Goal: Information Seeking & Learning: Learn about a topic

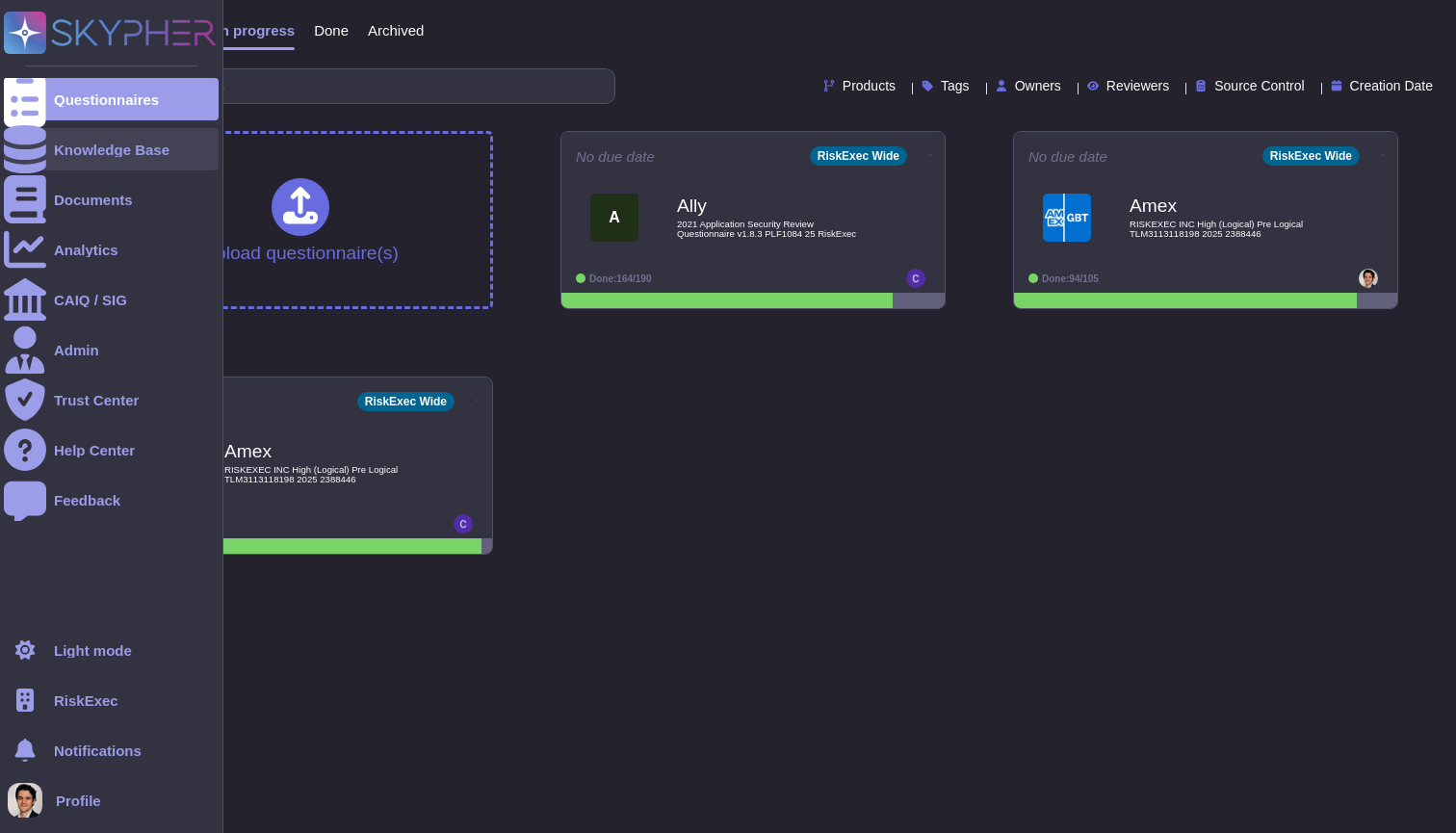
click at [40, 149] on div at bounding box center [25, 149] width 42 height 42
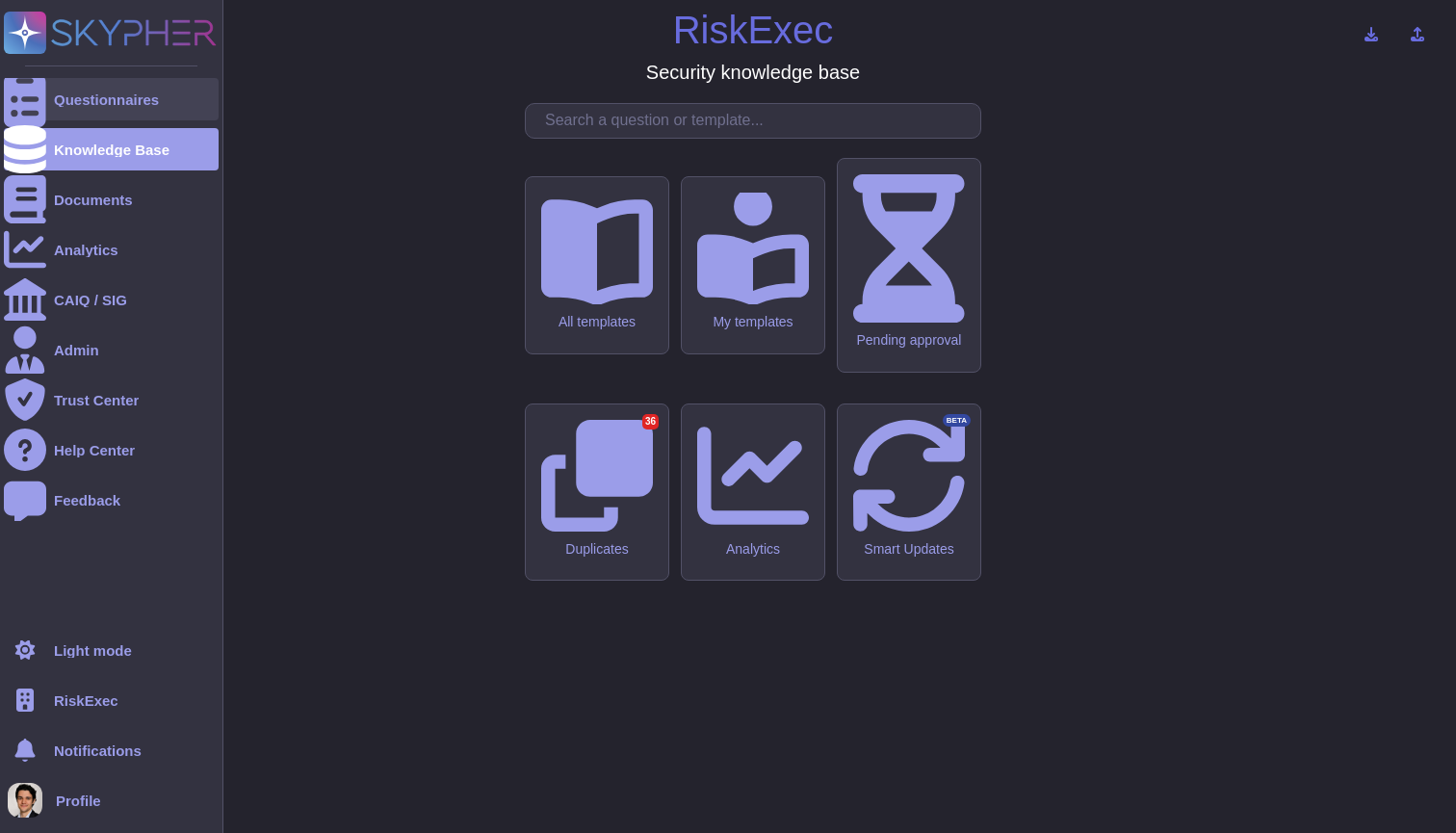
click at [31, 98] on icon at bounding box center [25, 99] width 42 height 57
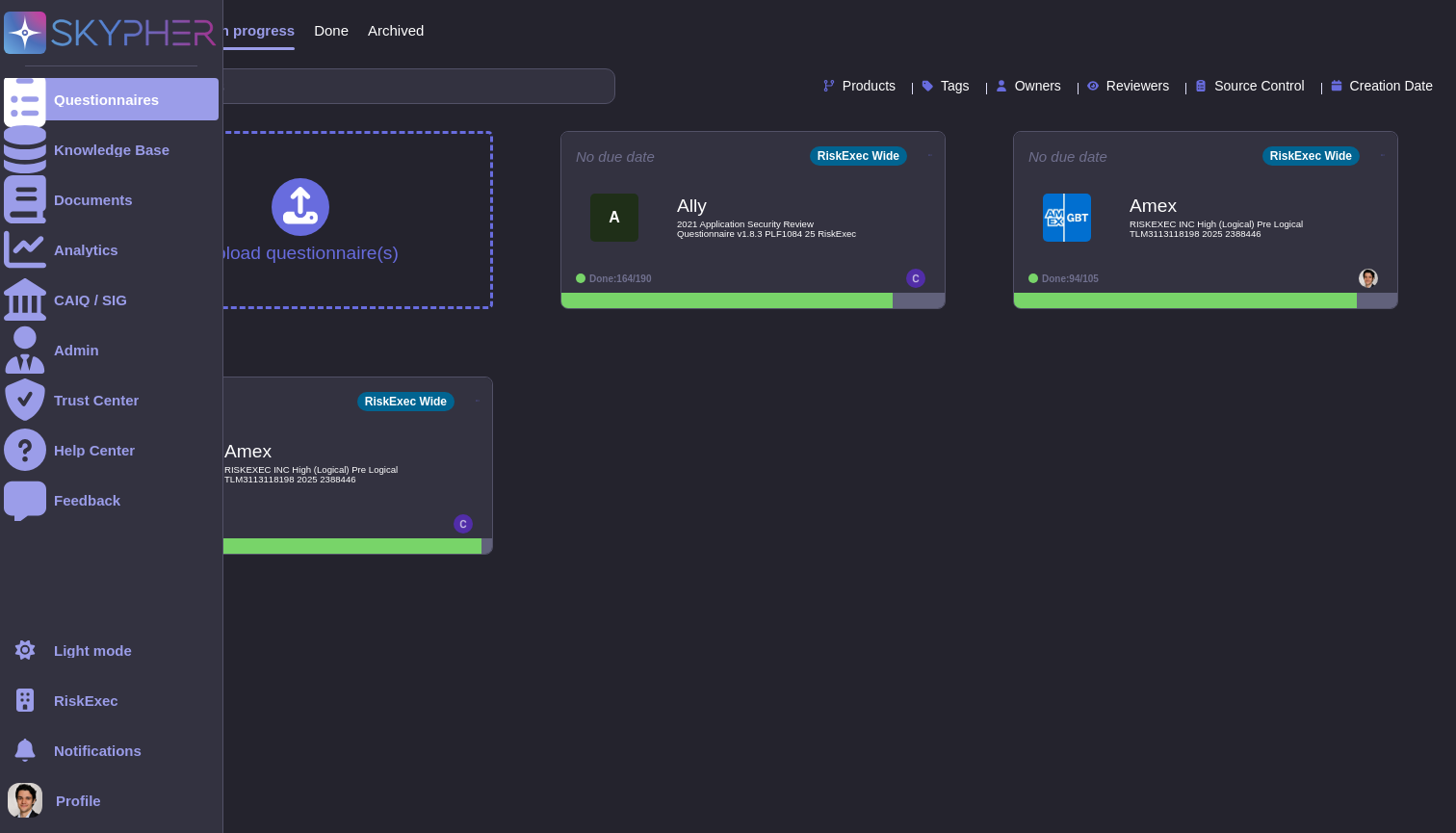
click at [89, 273] on ul "Questionnaires Knowledge Base Documents Analytics CAIQ / SIG Admin Trust Center…" at bounding box center [111, 348] width 215 height 540
click at [92, 297] on div "CAIQ / SIG" at bounding box center [91, 299] width 73 height 15
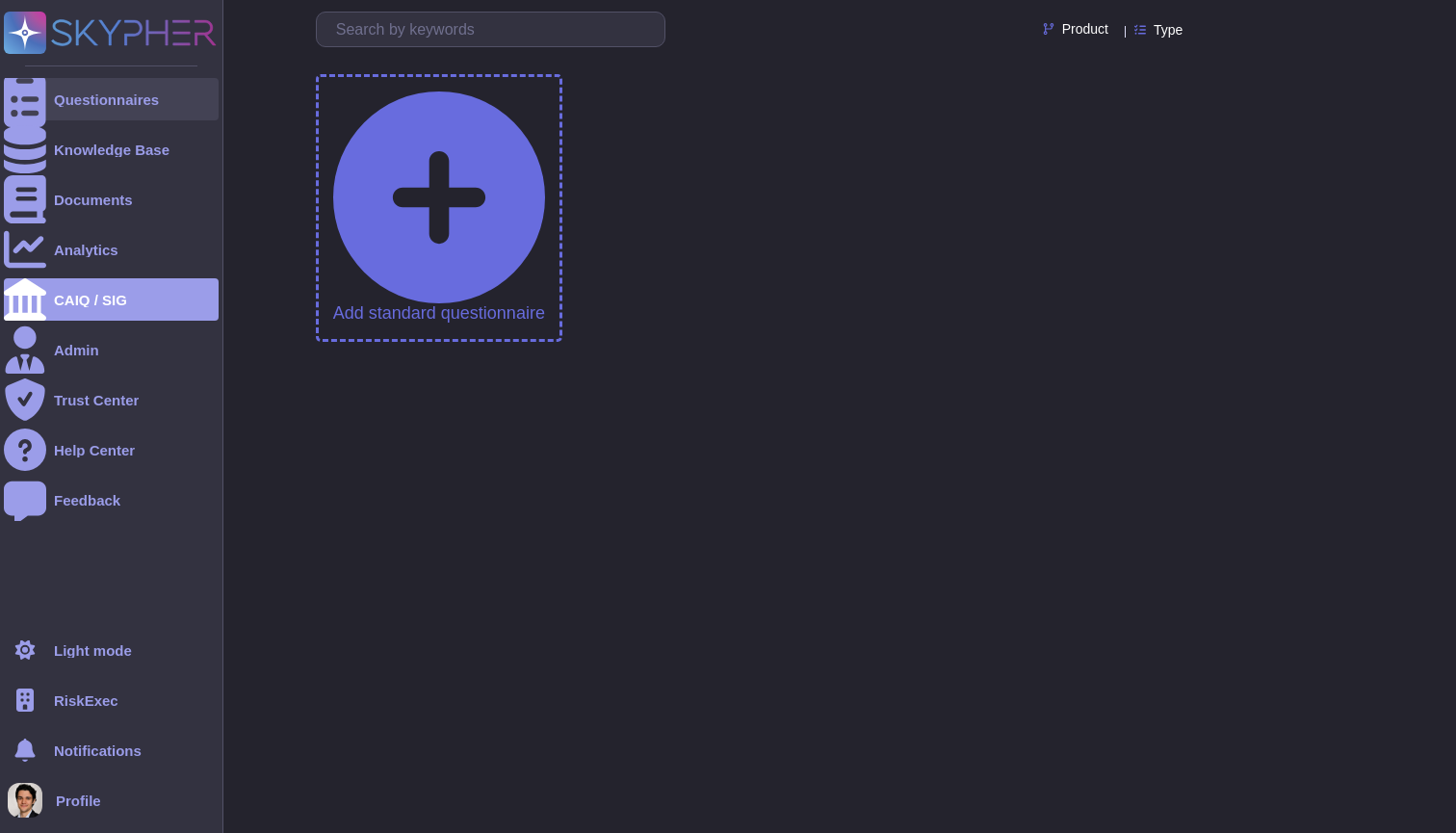
click at [95, 103] on div "Questionnaires" at bounding box center [106, 99] width 105 height 15
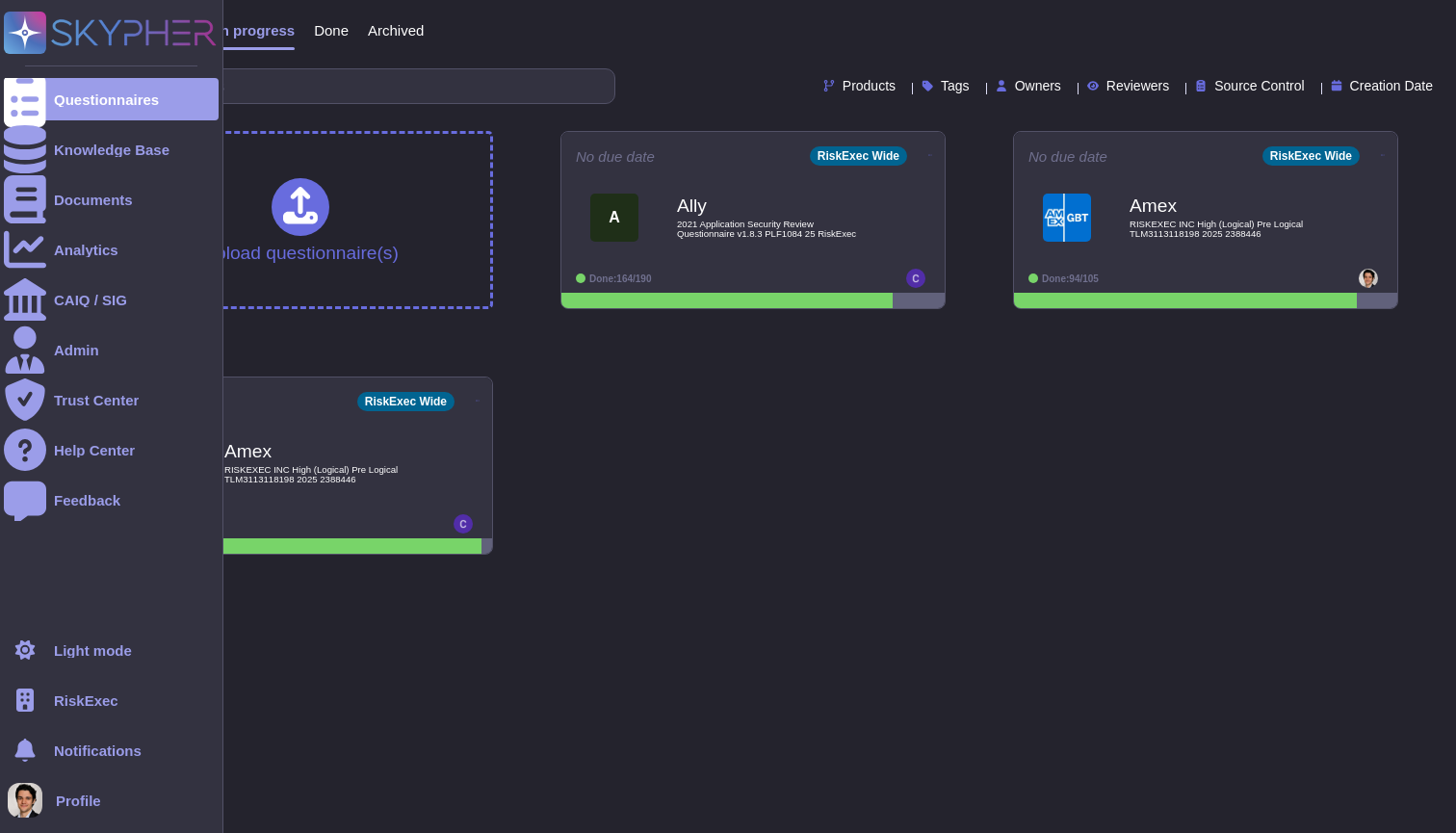
click at [107, 693] on span "RiskExec" at bounding box center [87, 700] width 65 height 15
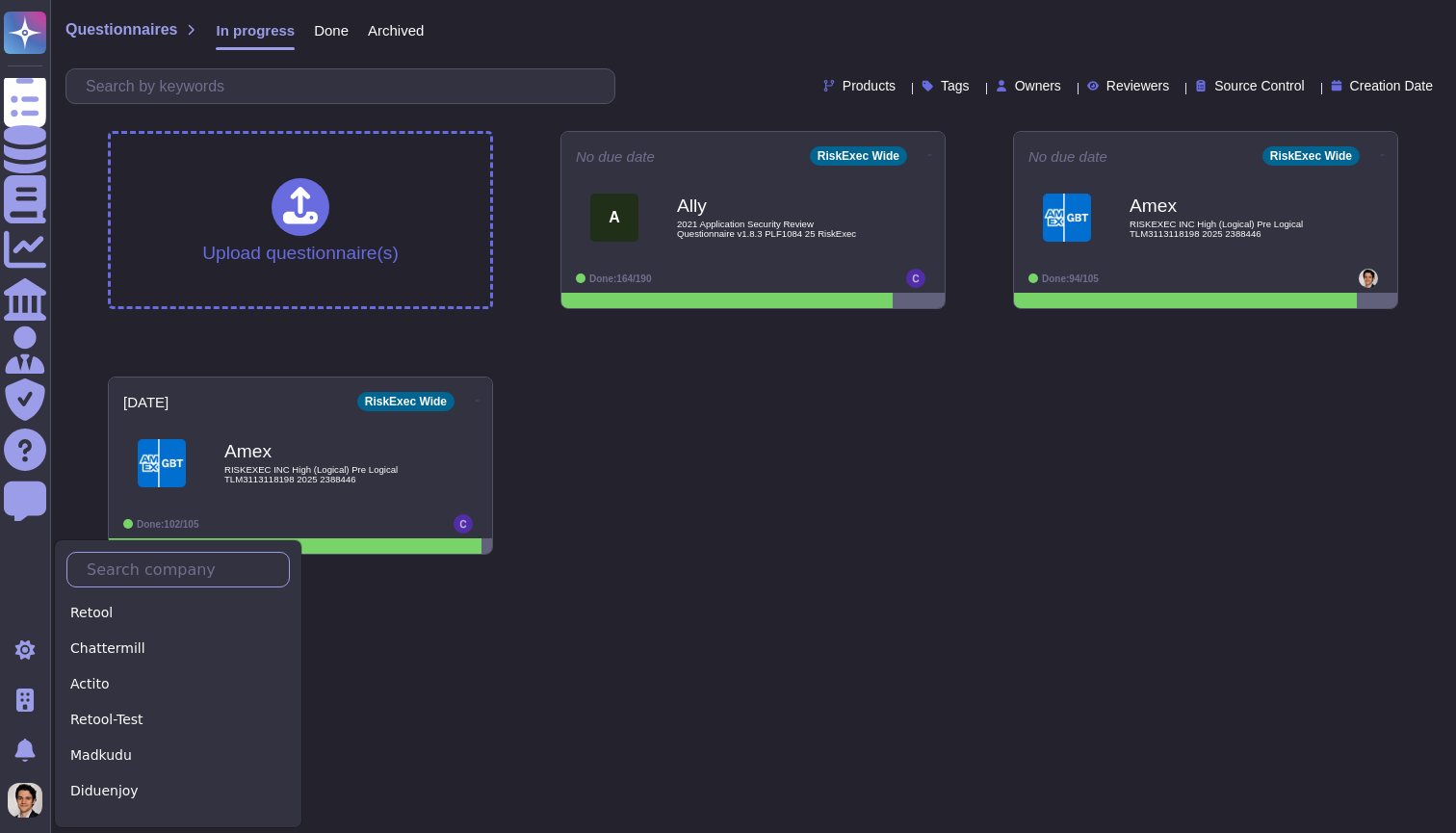
click at [176, 575] on input "text" at bounding box center [182, 569] width 212 height 33
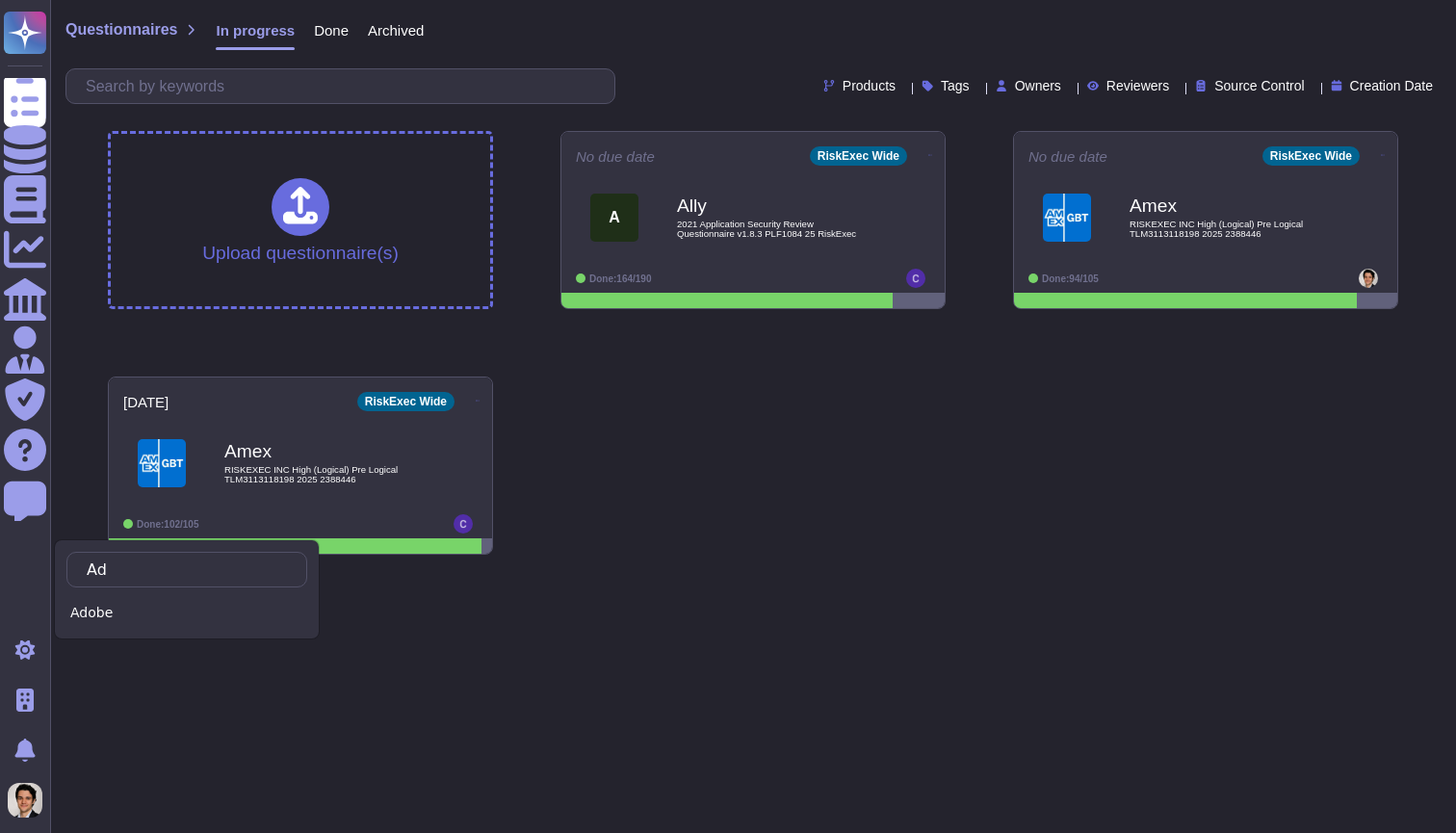
type input "Ad"
click at [122, 627] on div "Ad Adobe" at bounding box center [187, 590] width 266 height 100
click at [134, 622] on div "Adobe" at bounding box center [186, 612] width 241 height 28
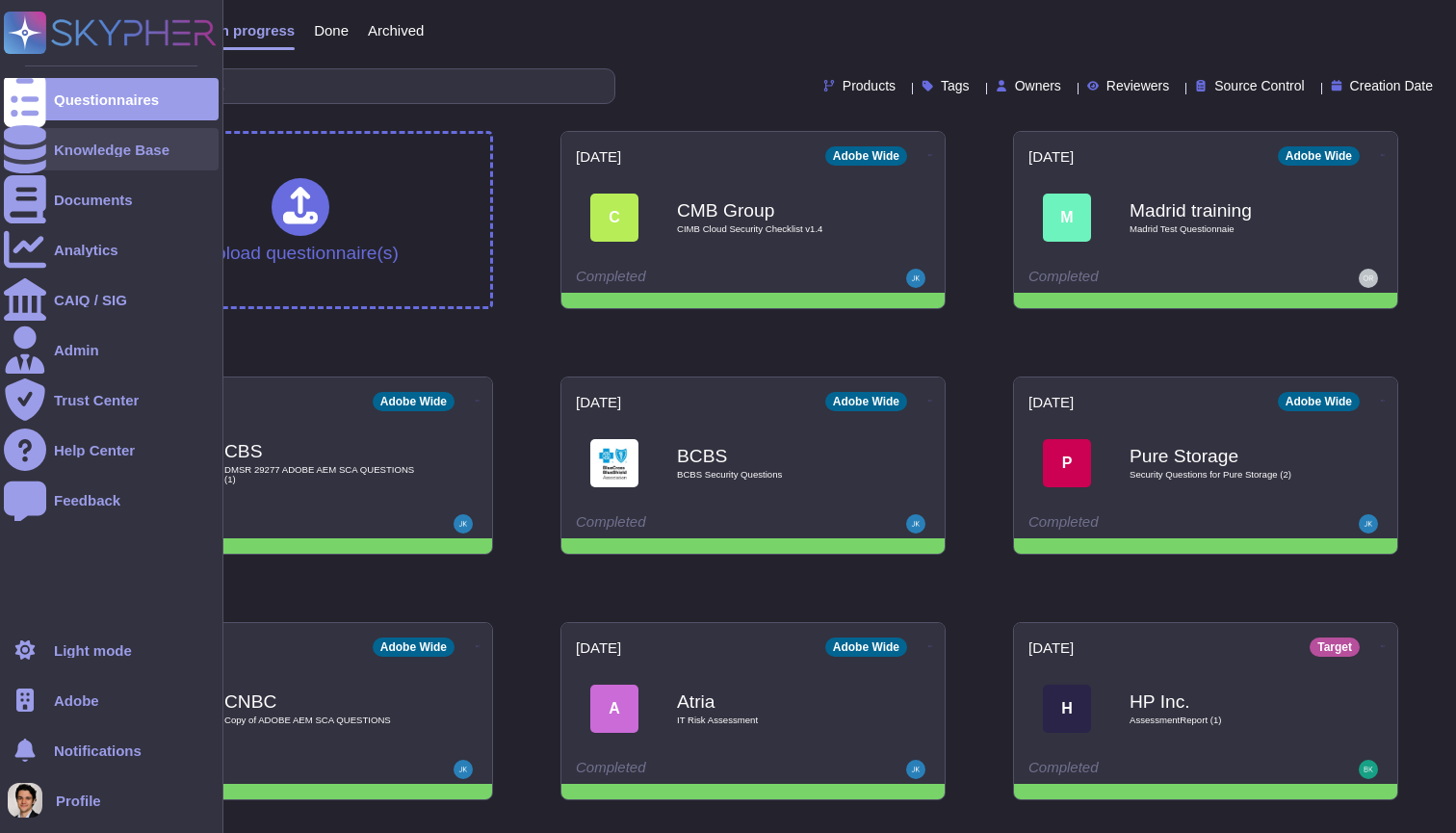
click at [92, 161] on div "Knowledge Base" at bounding box center [111, 149] width 215 height 42
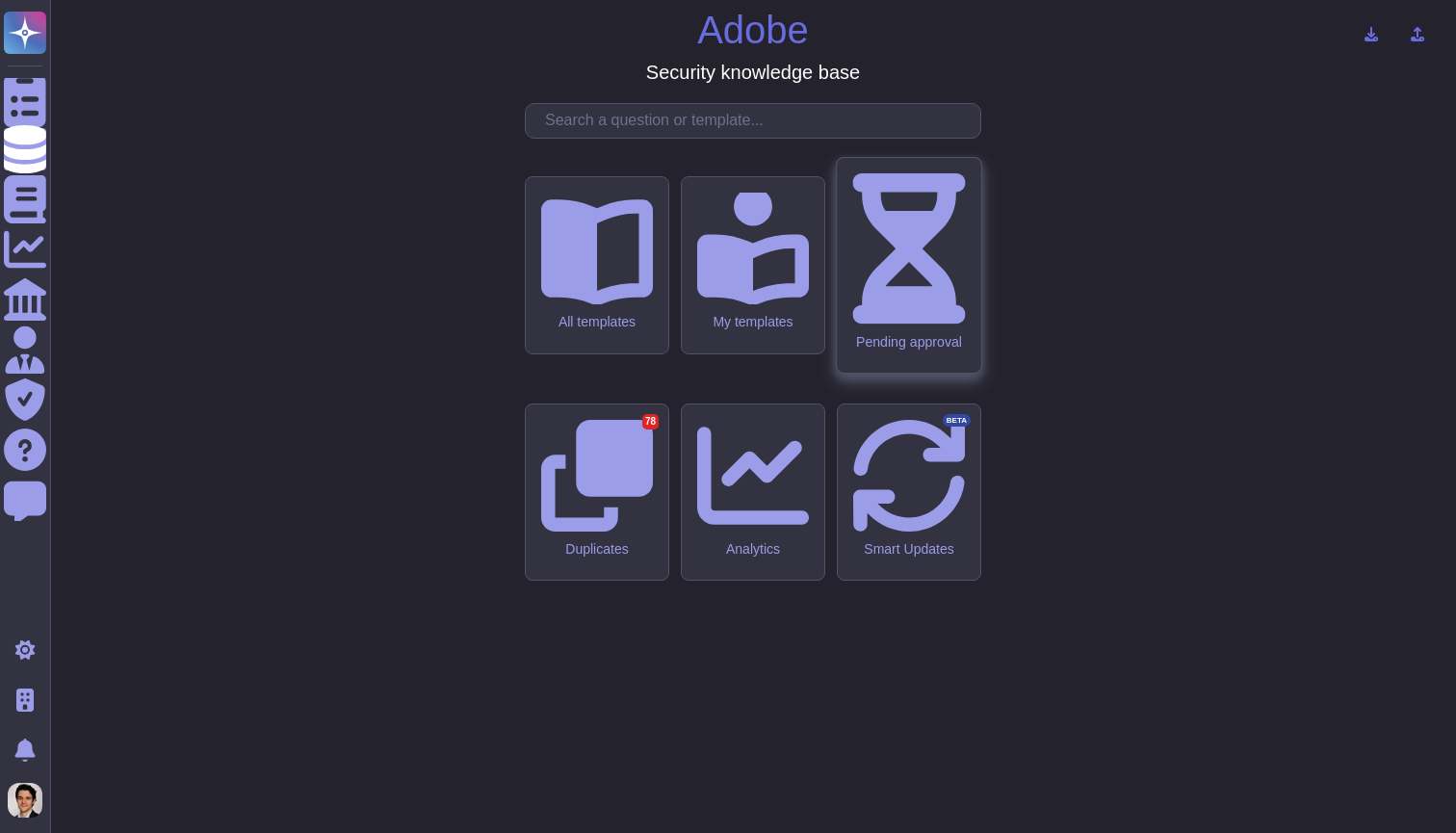
click at [891, 350] on div "Pending approval" at bounding box center [909, 341] width 112 height 17
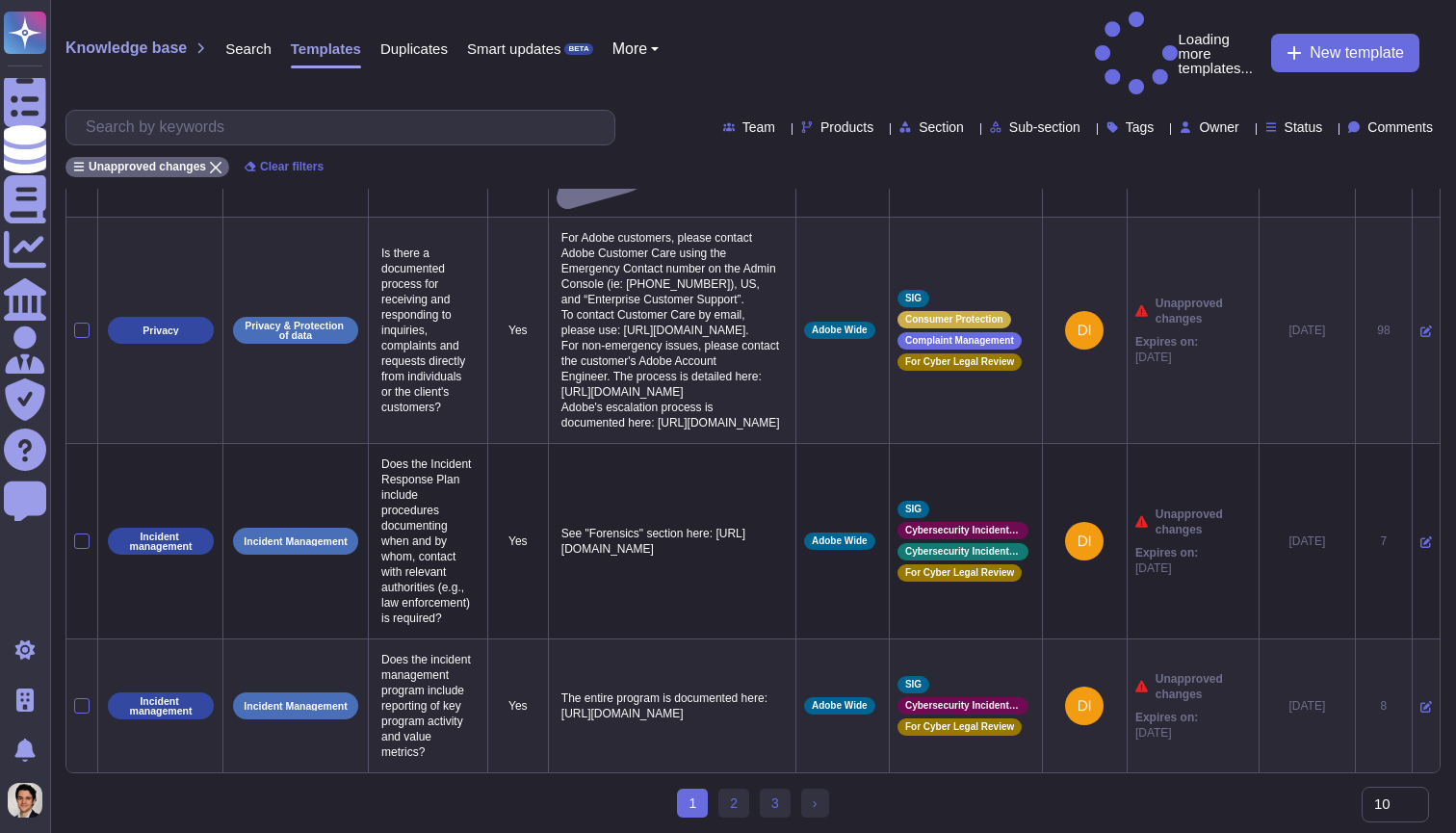
scroll to position [2075, 0]
click at [771, 802] on link "3" at bounding box center [775, 802] width 31 height 29
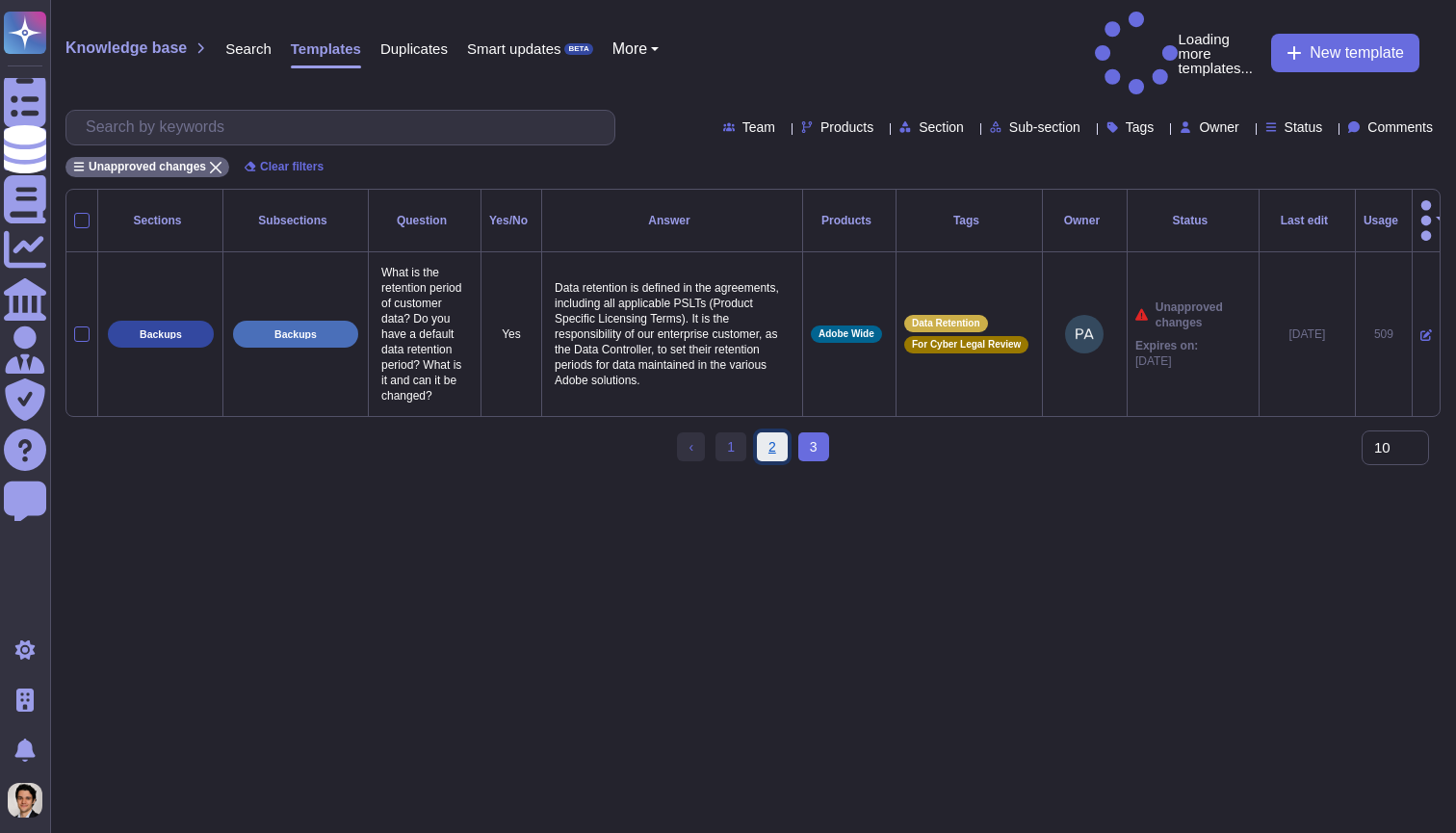
click at [772, 432] on link "2" at bounding box center [772, 446] width 31 height 29
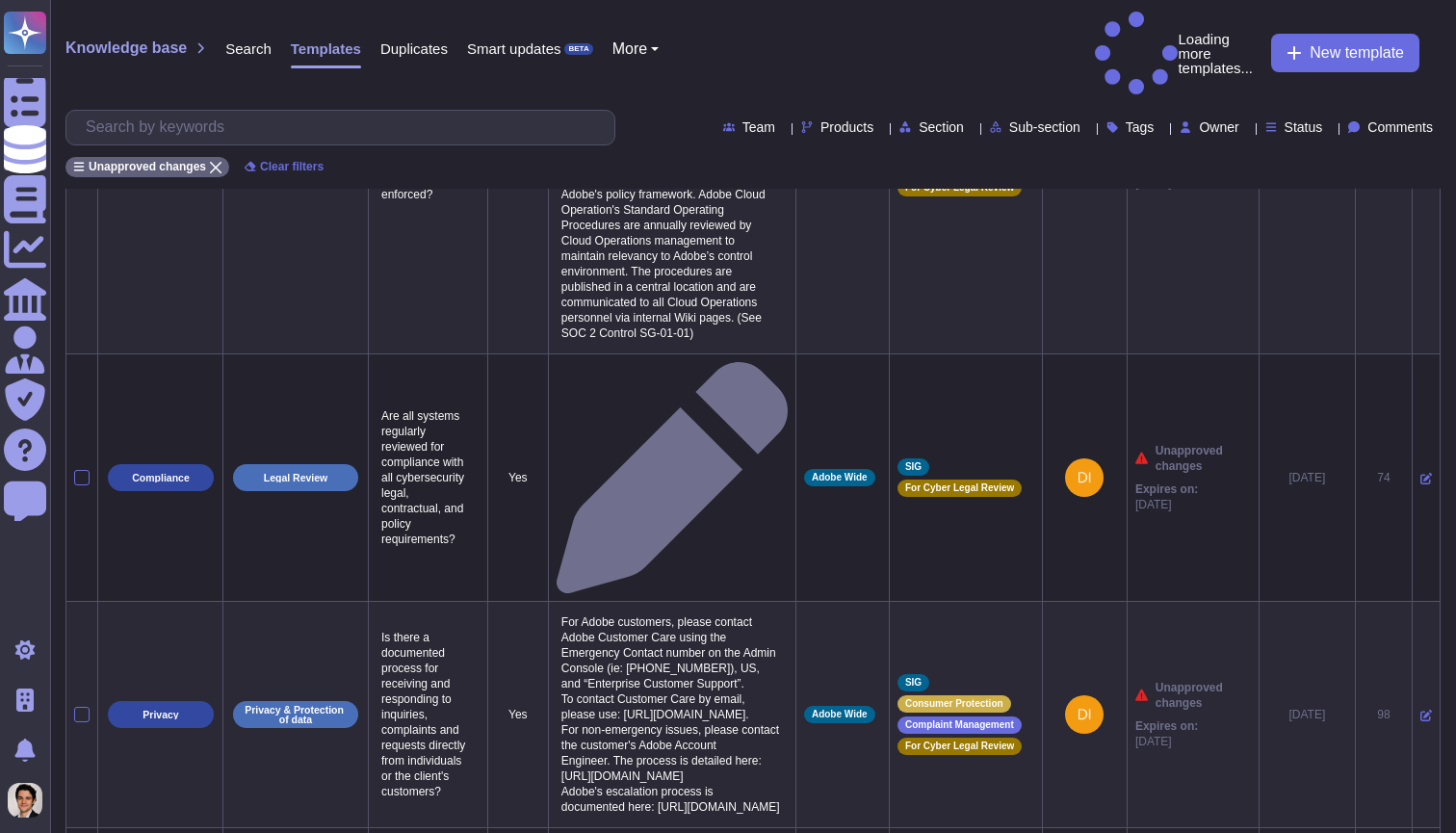
scroll to position [892, 0]
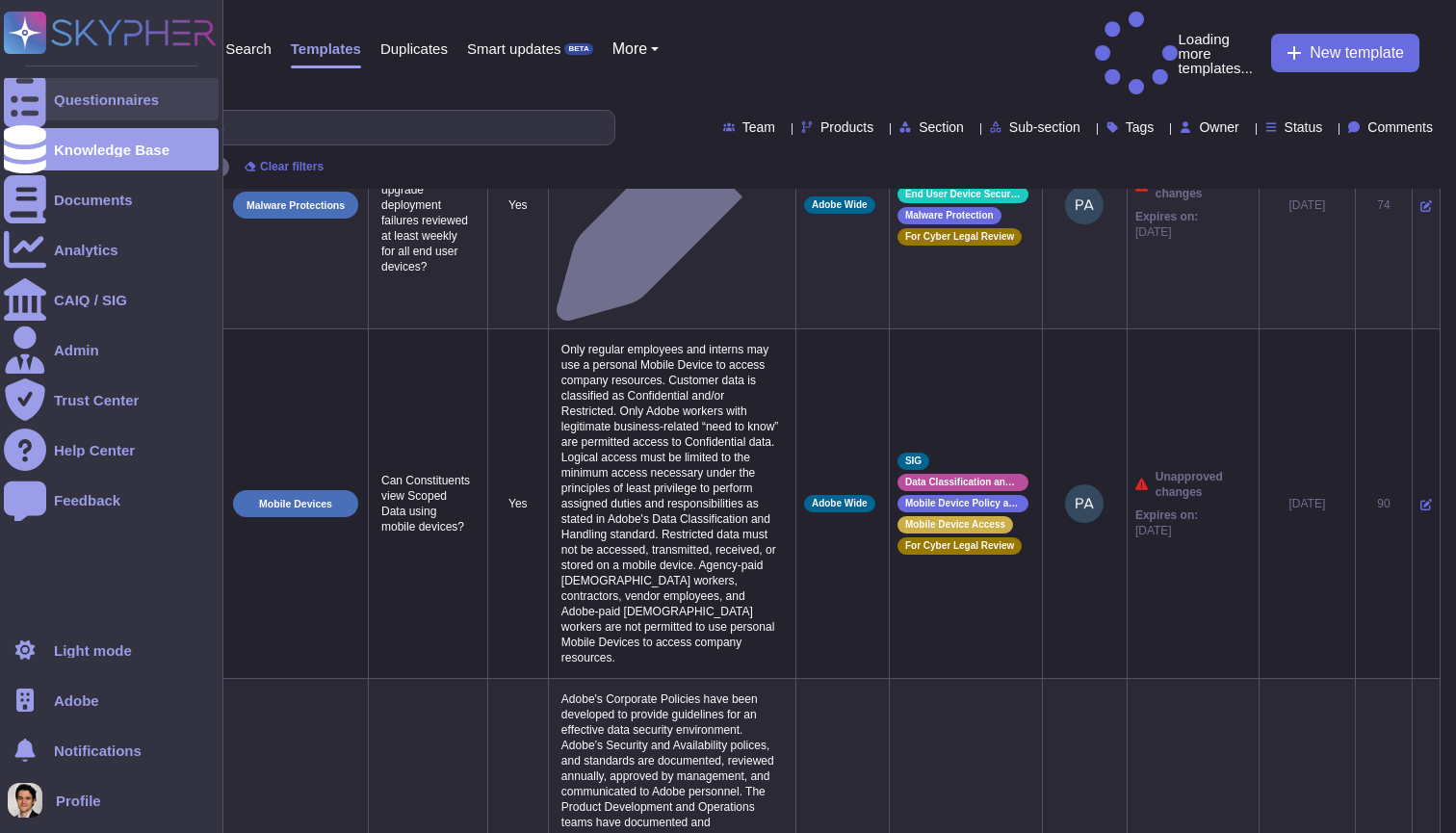
click at [87, 114] on div "Questionnaires" at bounding box center [111, 98] width 215 height 42
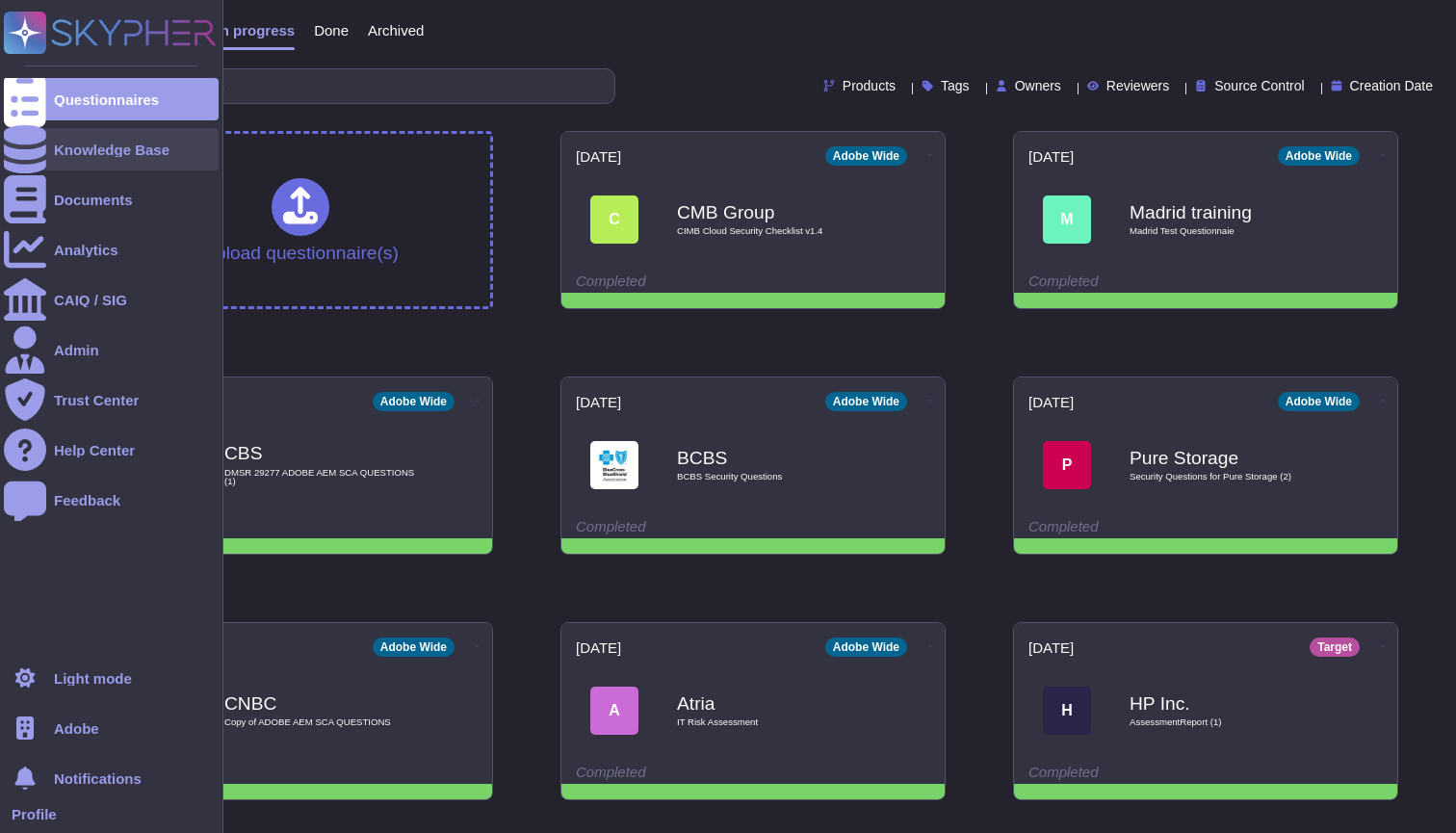
click at [18, 157] on icon at bounding box center [25, 149] width 42 height 48
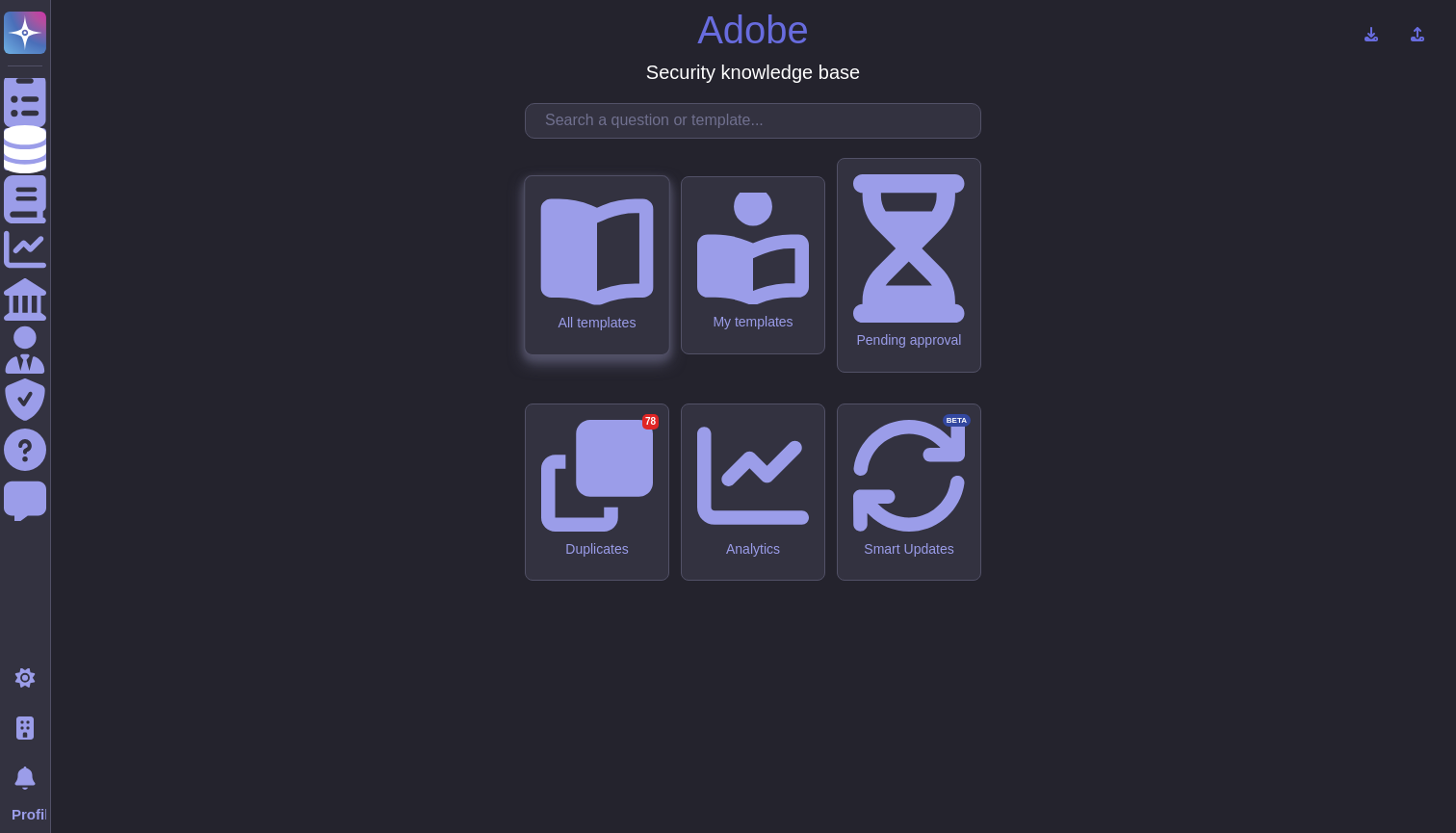
click at [619, 331] on div "All templates" at bounding box center [597, 323] width 112 height 17
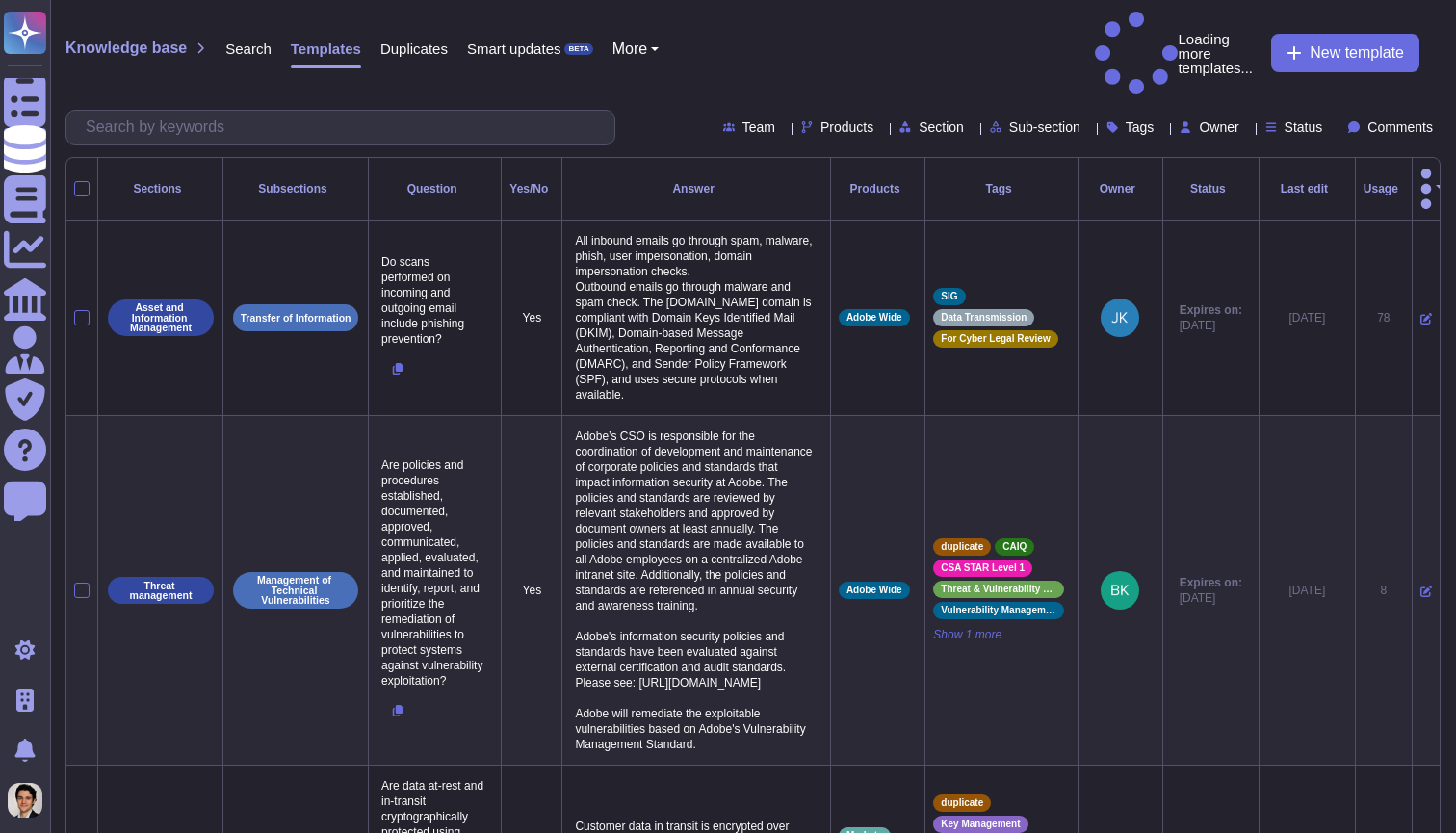
click at [1269, 183] on div "Last edit" at bounding box center [1306, 189] width 80 height 12
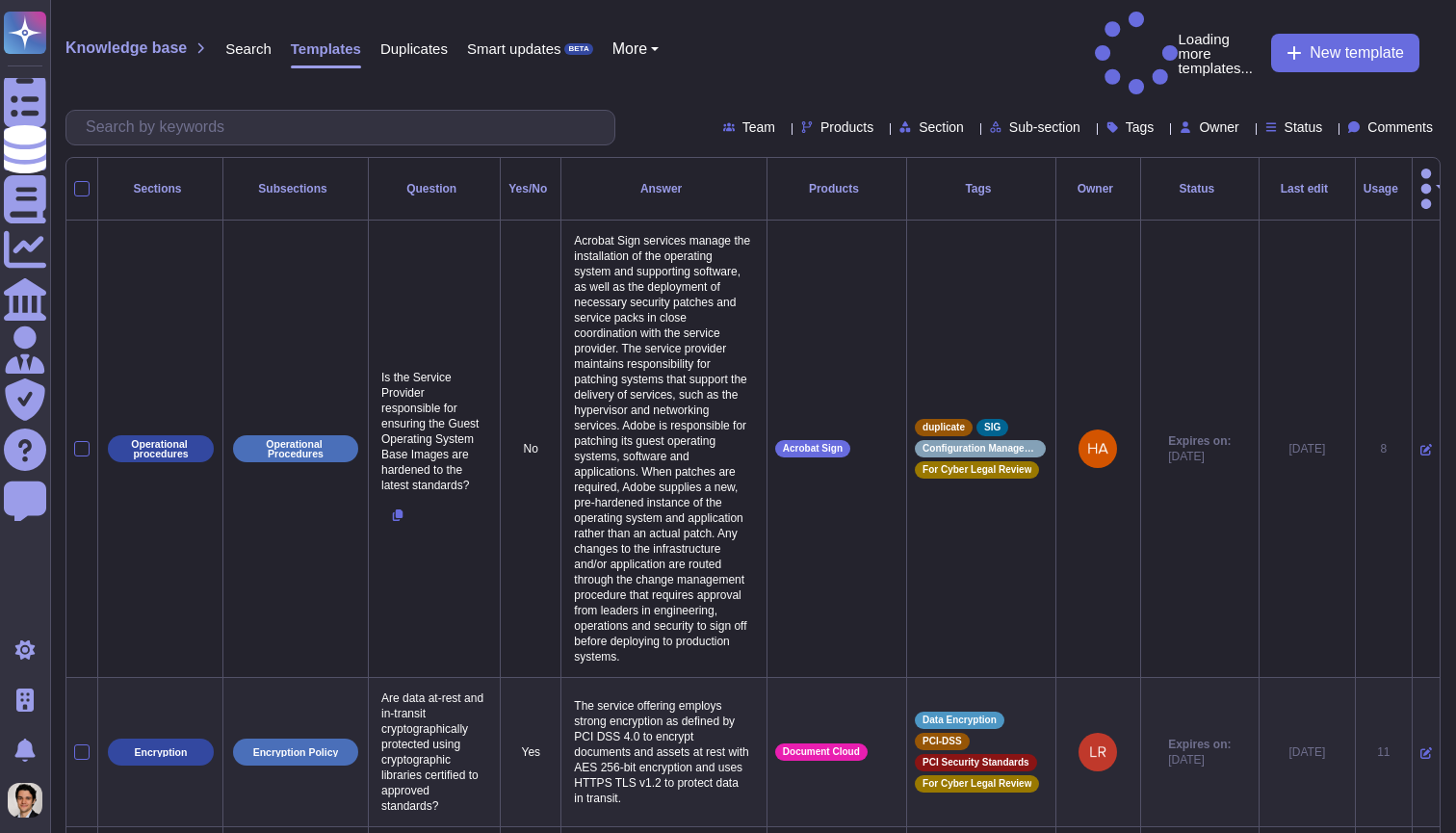
click at [1269, 183] on div "Last edit" at bounding box center [1306, 189] width 80 height 12
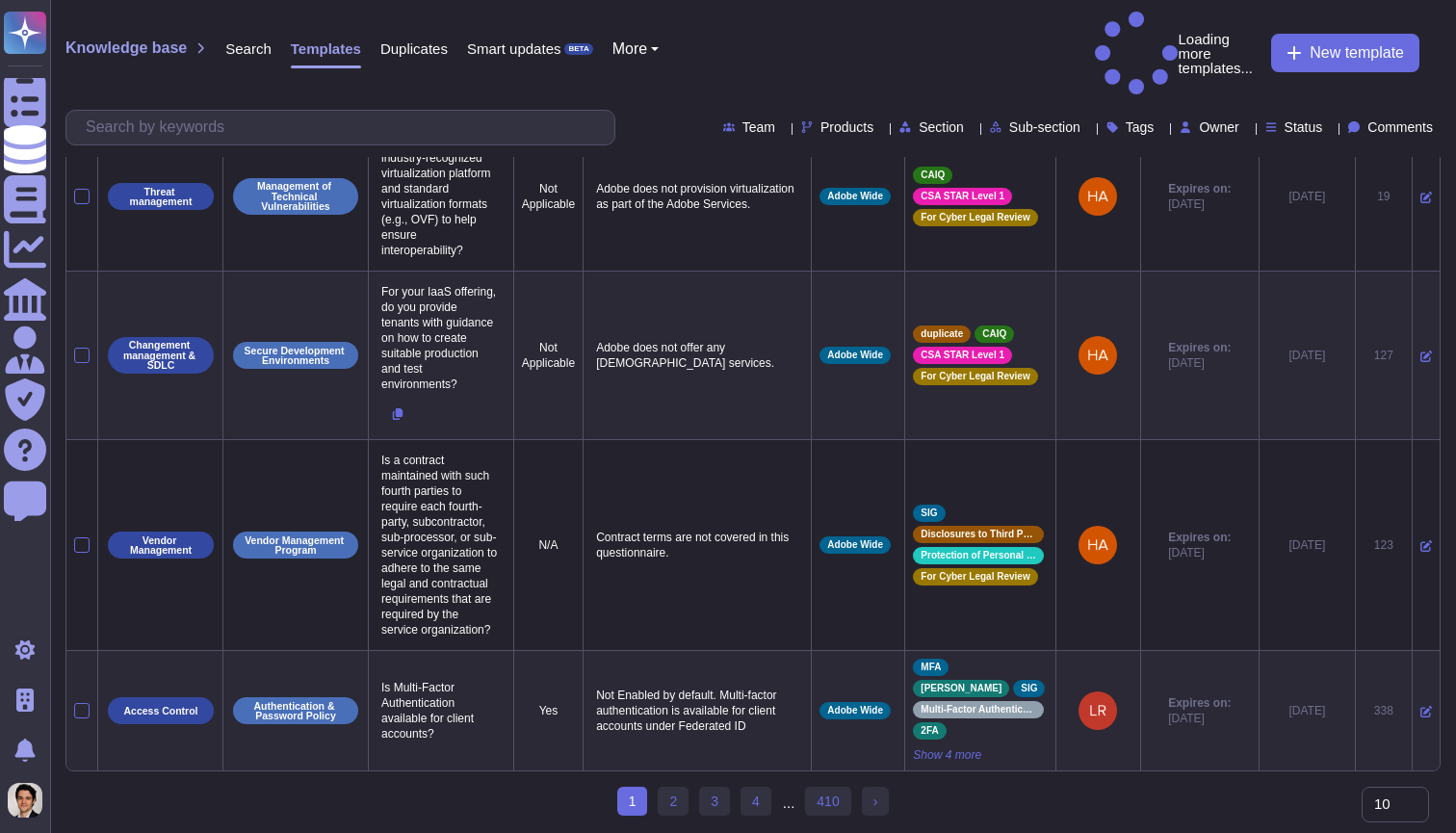
scroll to position [1490, 0]
click at [668, 795] on link "2" at bounding box center [672, 801] width 31 height 29
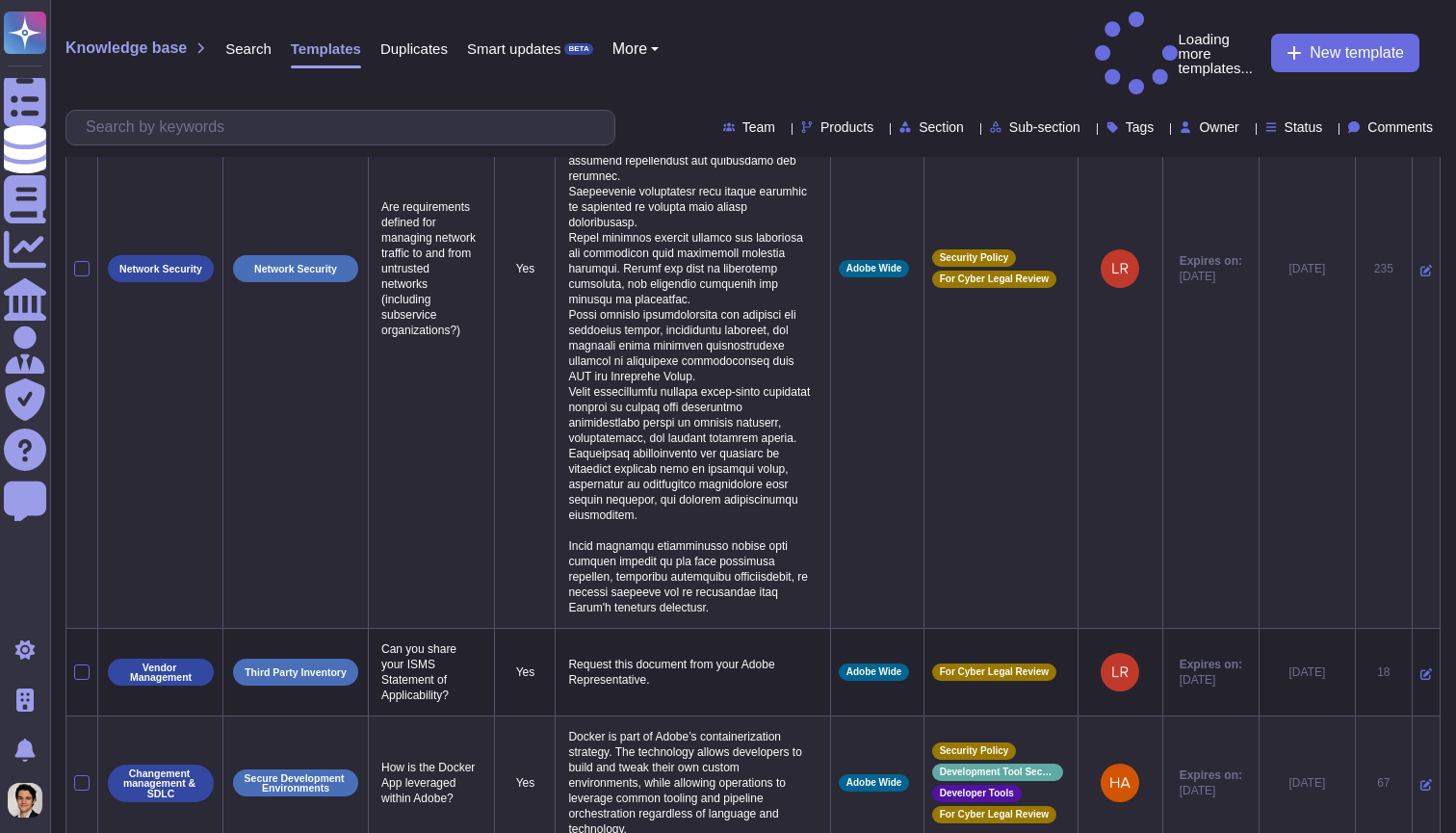
scroll to position [1845, 0]
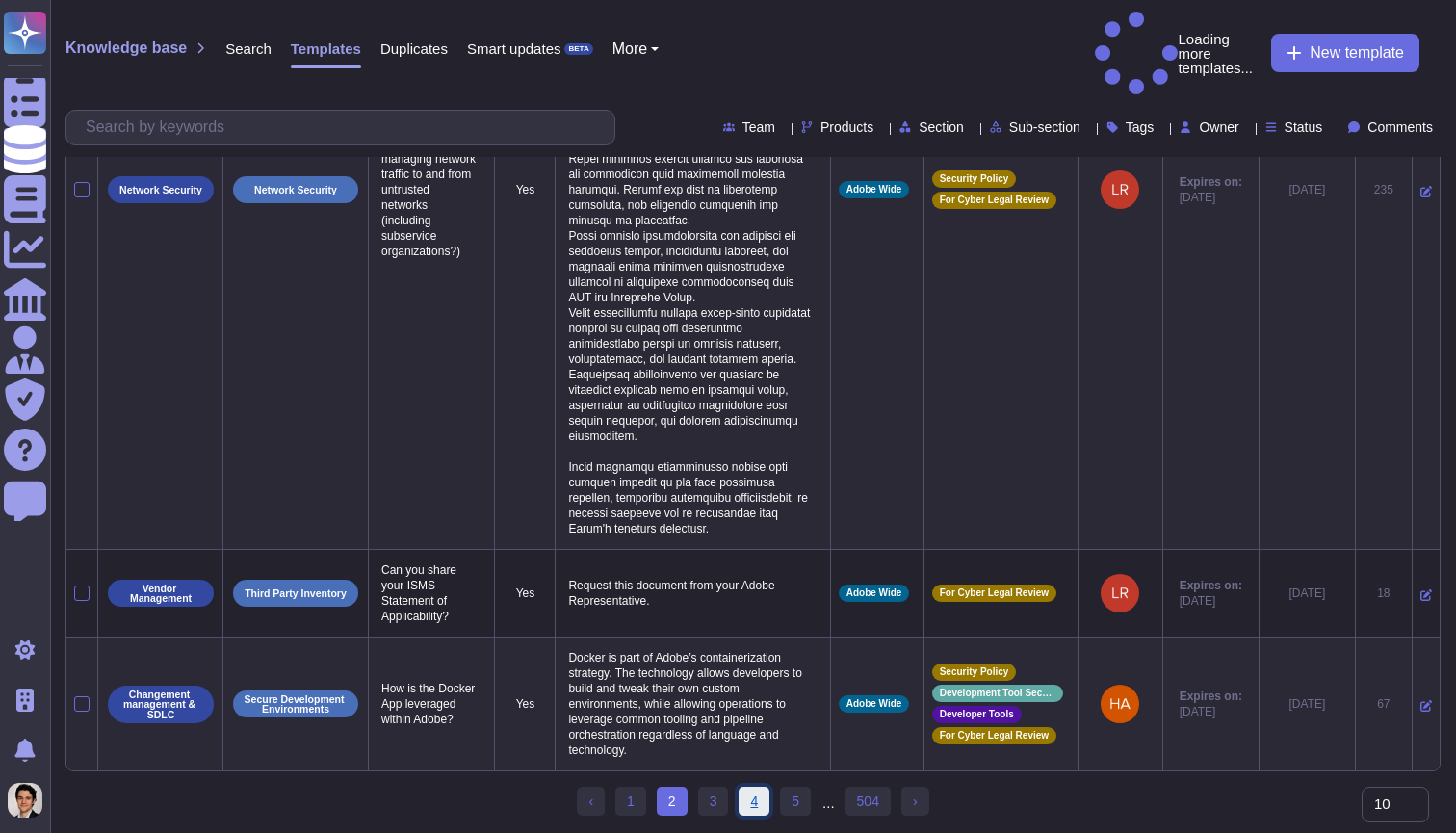
click at [744, 803] on link "4" at bounding box center [753, 801] width 31 height 29
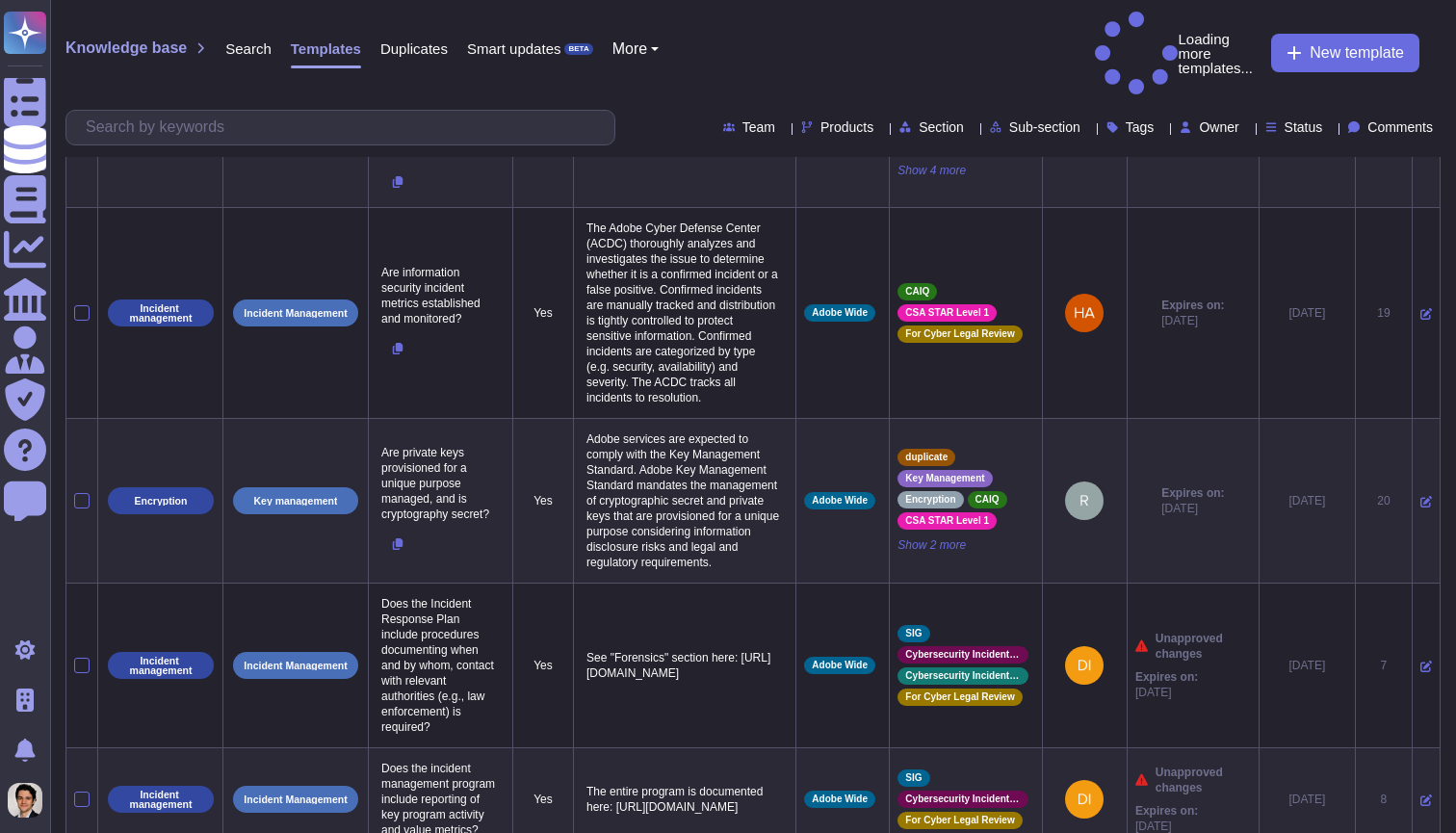
click at [744, 575] on p "Adobe services are expected to comply with the Key Management Standard. Adobe K…" at bounding box center [684, 500] width 206 height 149
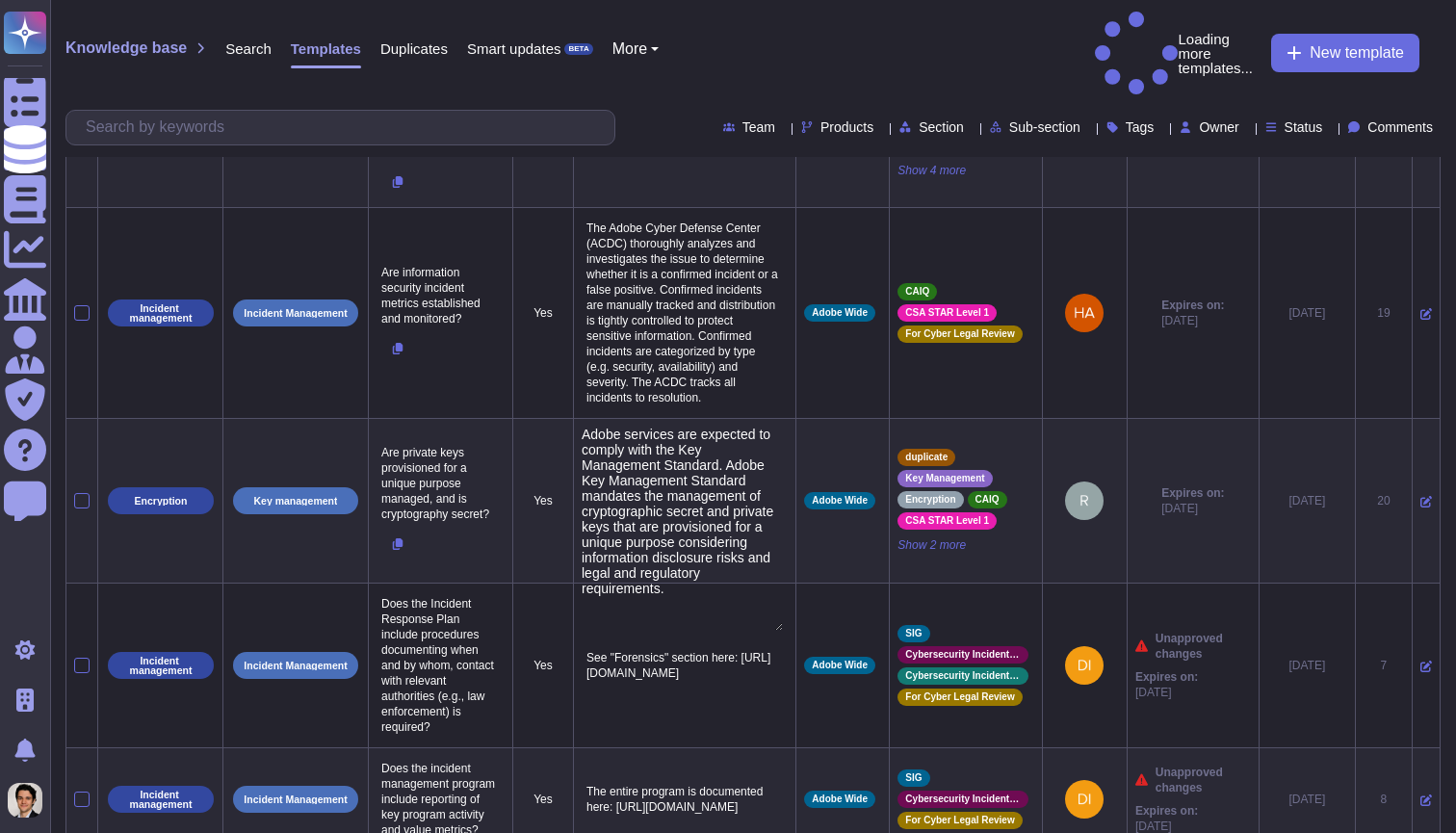
type textarea "Adobe services are expected to comply with the Key Management Standard. Adobe K…"
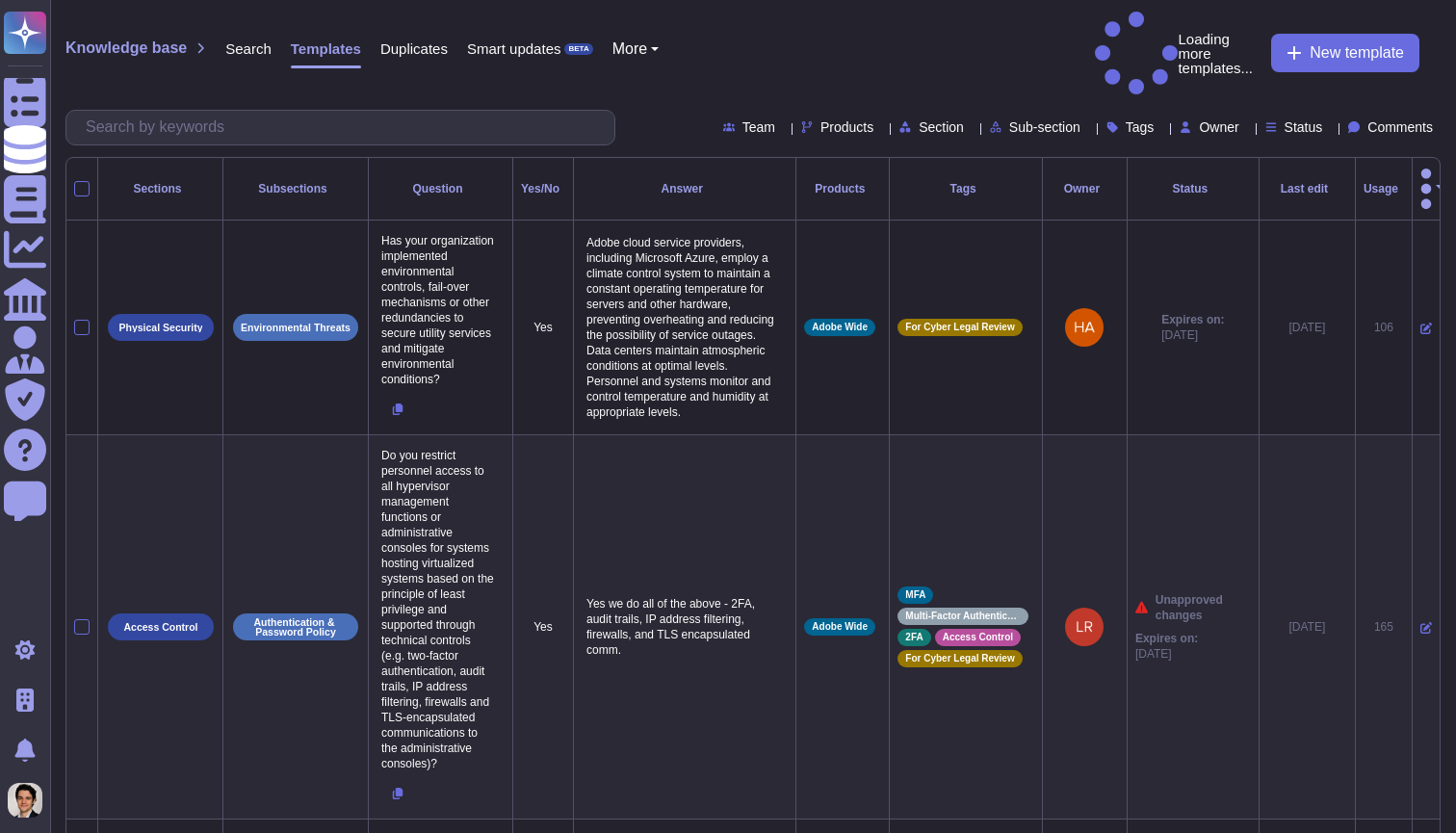
scroll to position [0, 0]
